Goal: Transaction & Acquisition: Purchase product/service

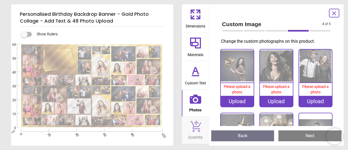
click at [237, 66] on img at bounding box center [237, 65] width 33 height 33
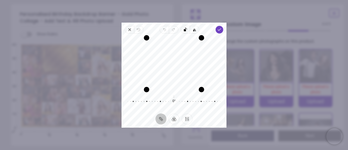
drag, startPoint x: 166, startPoint y: 67, endPoint x: 163, endPoint y: 70, distance: 4.1
click at [163, 70] on div "Recenter" at bounding box center [174, 64] width 96 height 52
click at [220, 28] on icon "button" at bounding box center [219, 29] width 4 height 4
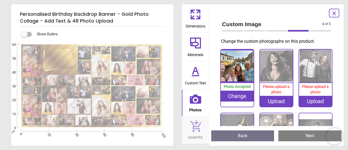
click at [280, 74] on img at bounding box center [276, 65] width 33 height 33
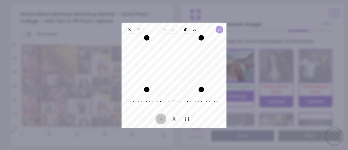
click at [221, 27] on icon "button" at bounding box center [219, 29] width 4 height 4
